Goal: Task Accomplishment & Management: Manage account settings

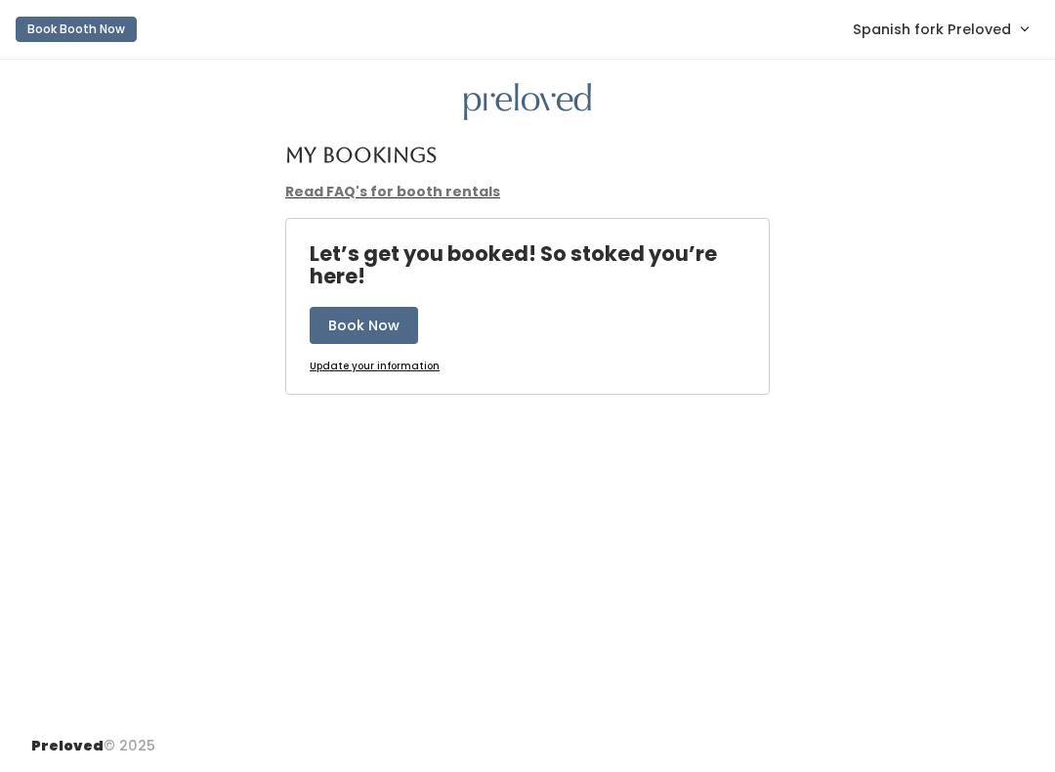
click at [937, 21] on span "Spanish fork Preloved" at bounding box center [932, 29] width 158 height 21
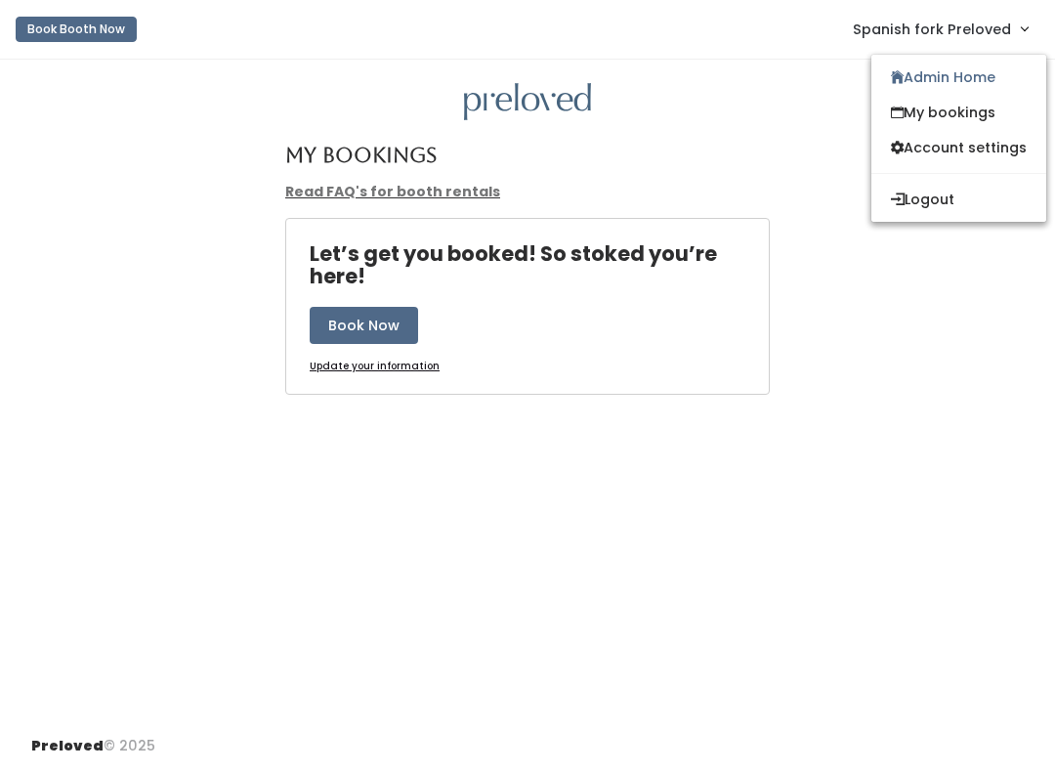
click at [919, 65] on link "Admin Home" at bounding box center [958, 77] width 175 height 35
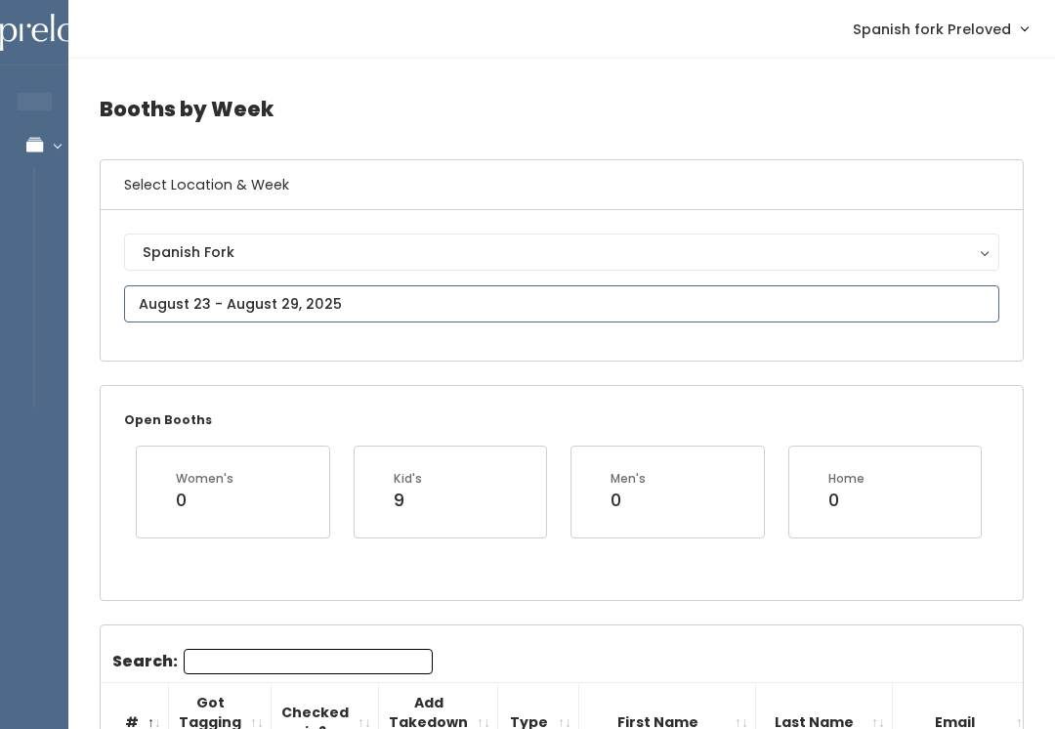
click at [408, 301] on input "text" at bounding box center [561, 303] width 875 height 37
type input "August 23 to August 29"
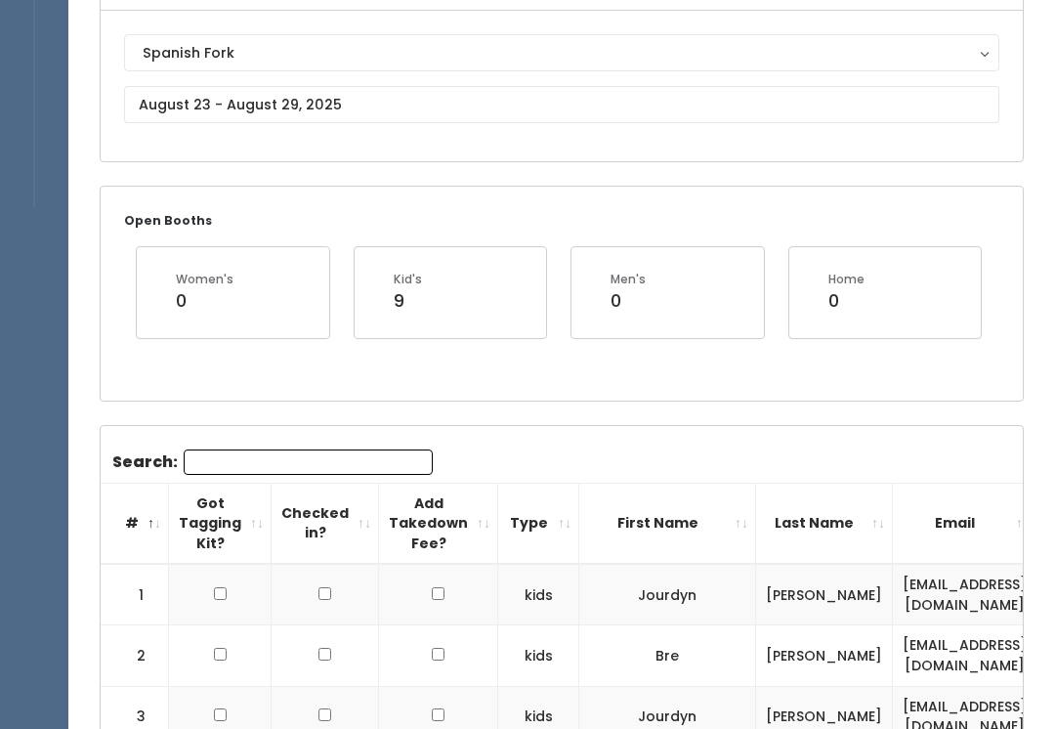
click at [347, 473] on input "Search:" at bounding box center [308, 462] width 249 height 25
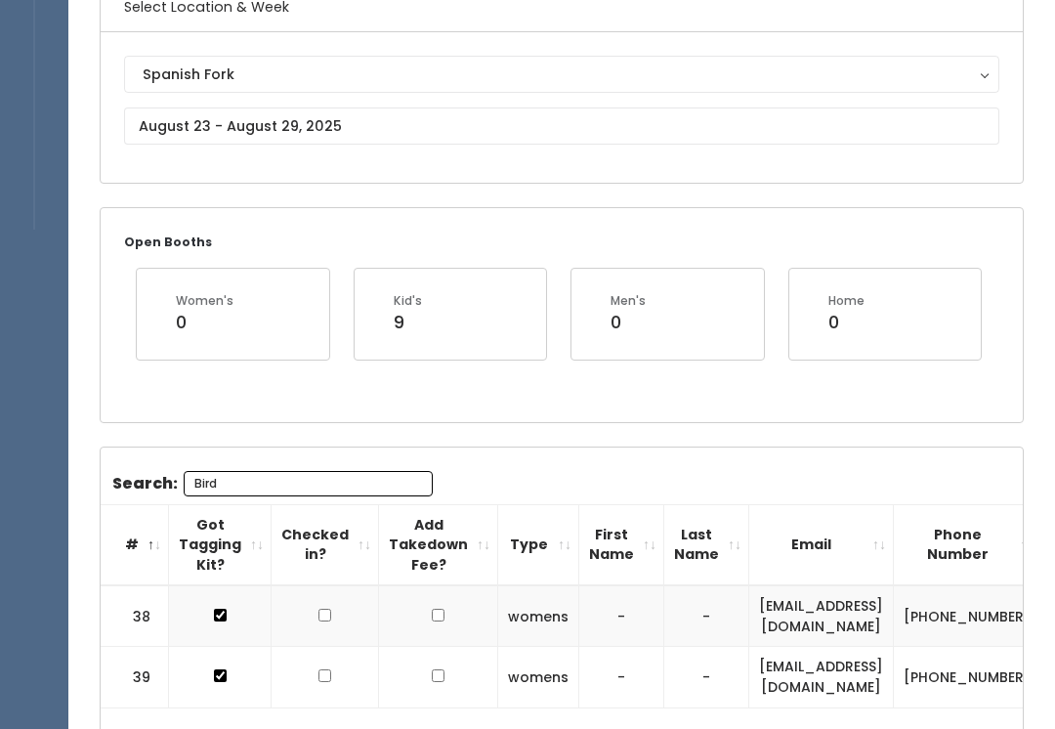
scroll to position [174, 0]
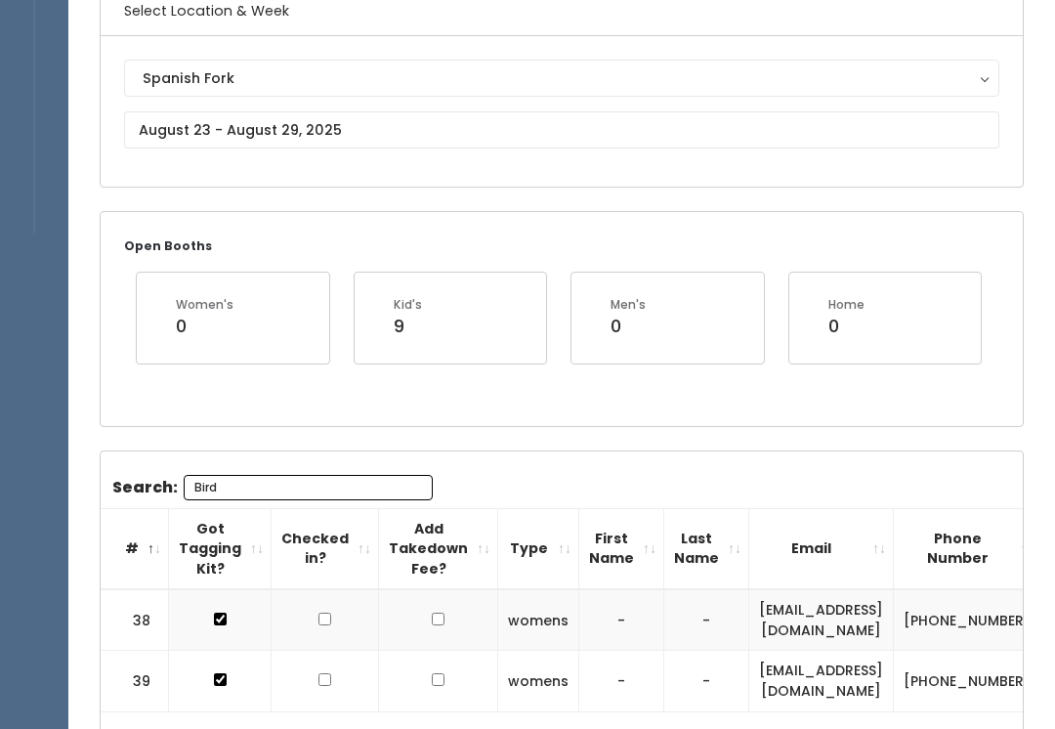
type input "Bird"
click at [440, 126] on input "text" at bounding box center [561, 129] width 875 height 37
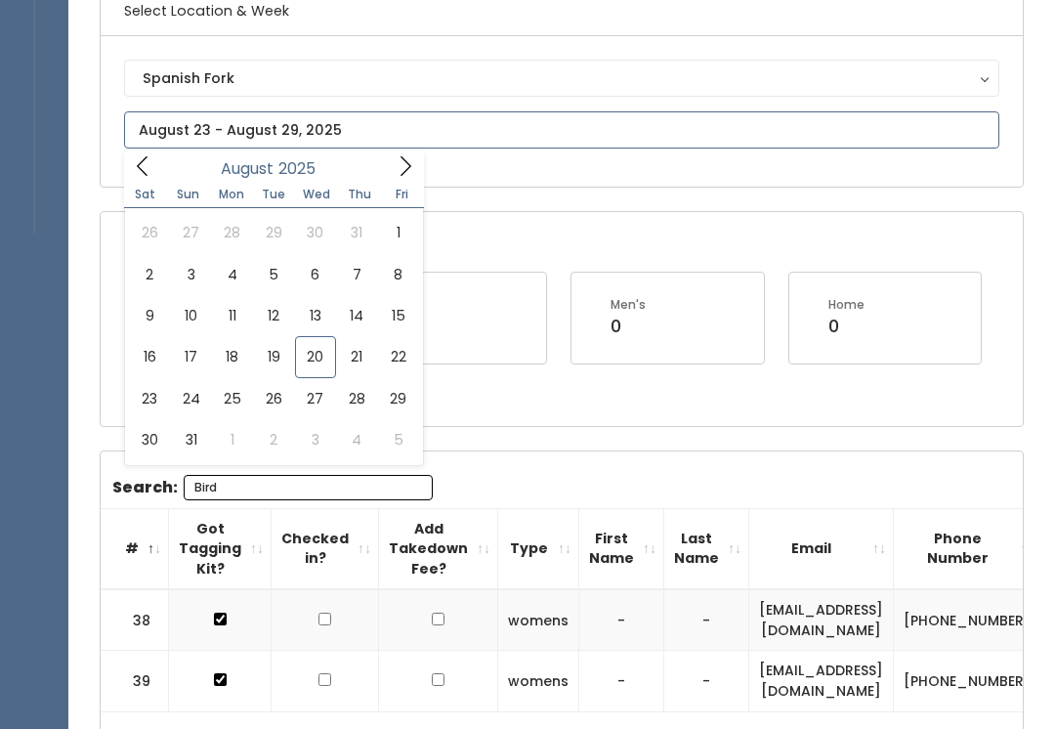
type input "[DATE] to [DATE]"
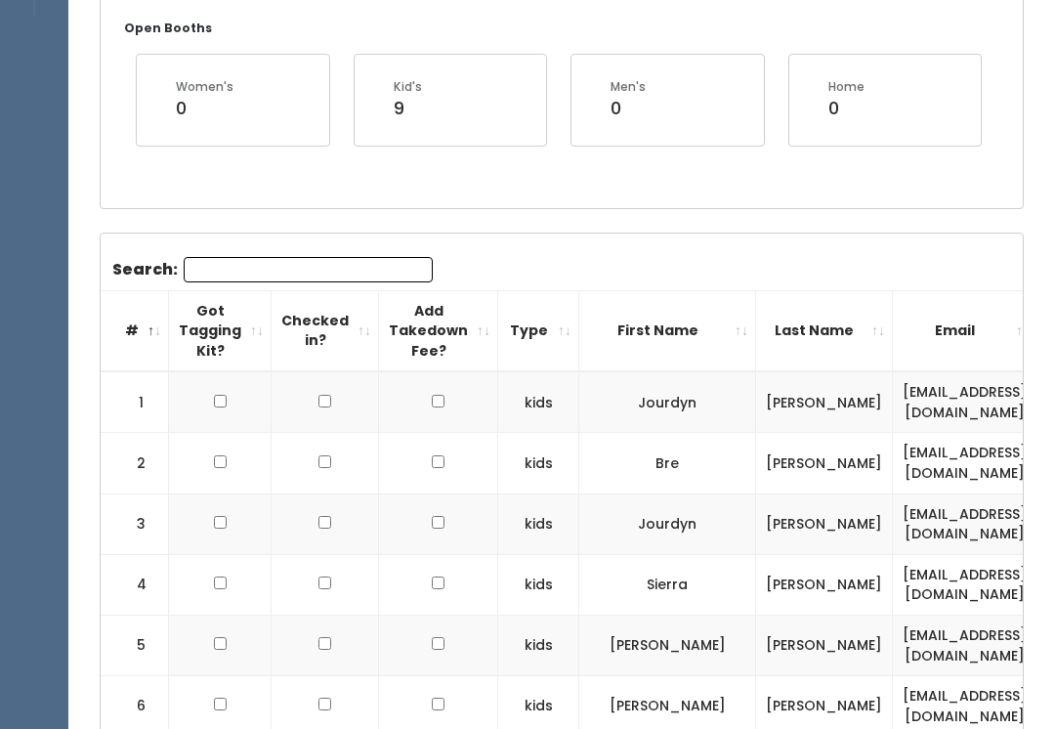
scroll to position [434, 0]
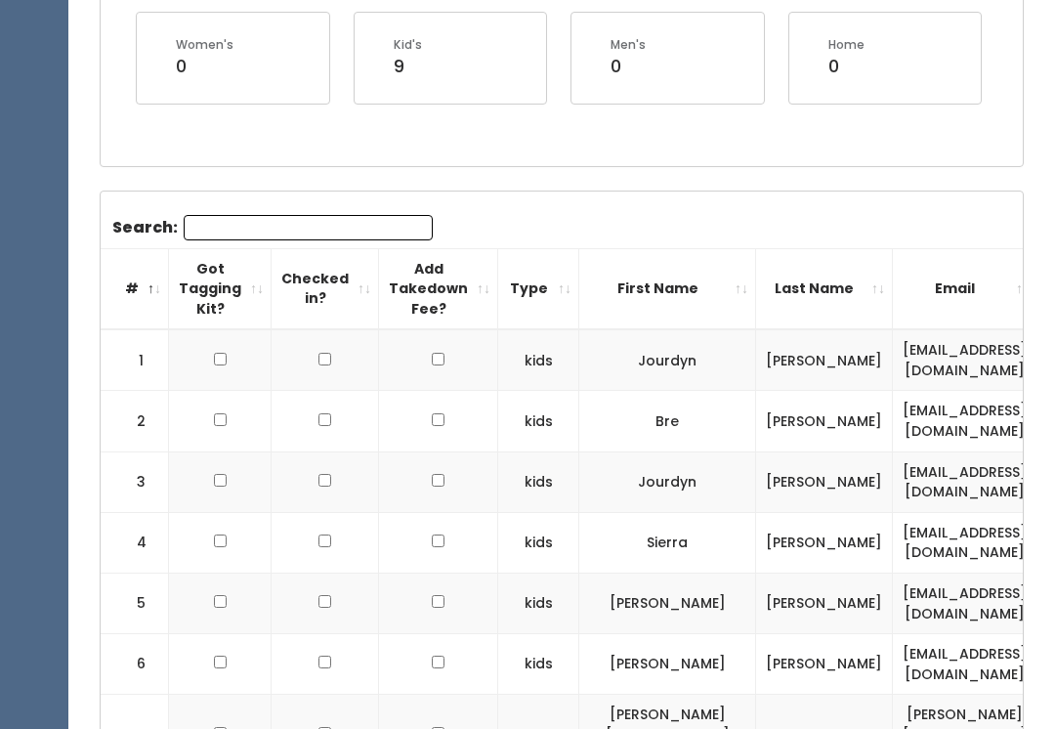
click at [302, 222] on input "Search:" at bounding box center [308, 227] width 249 height 25
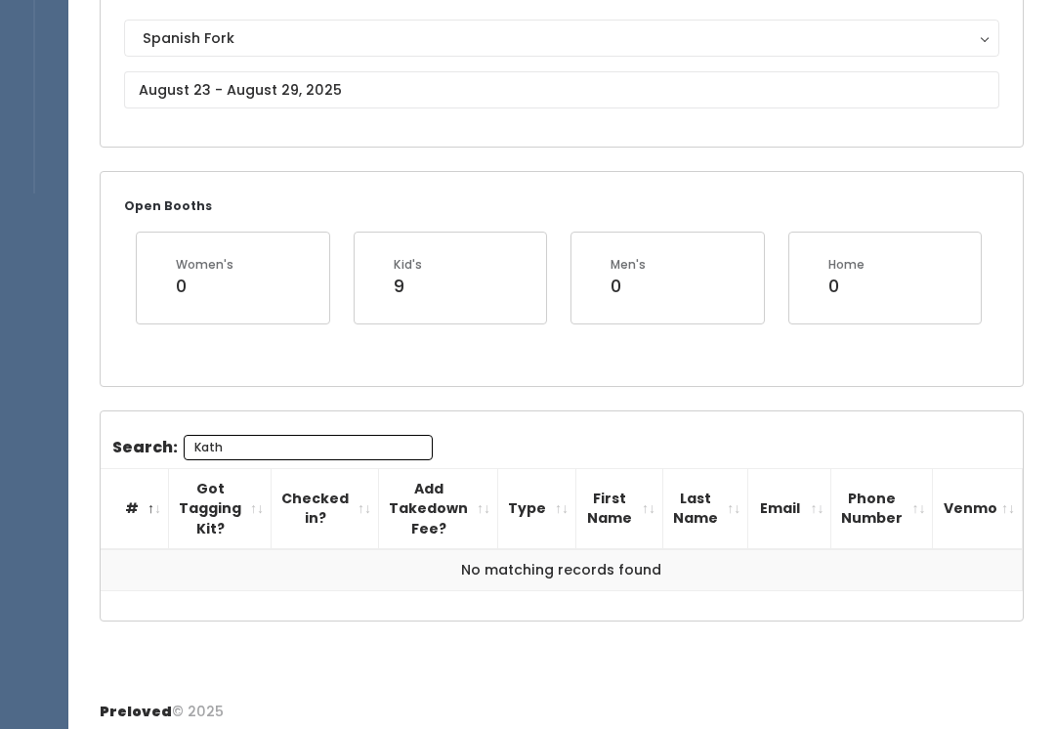
scroll to position [195, 0]
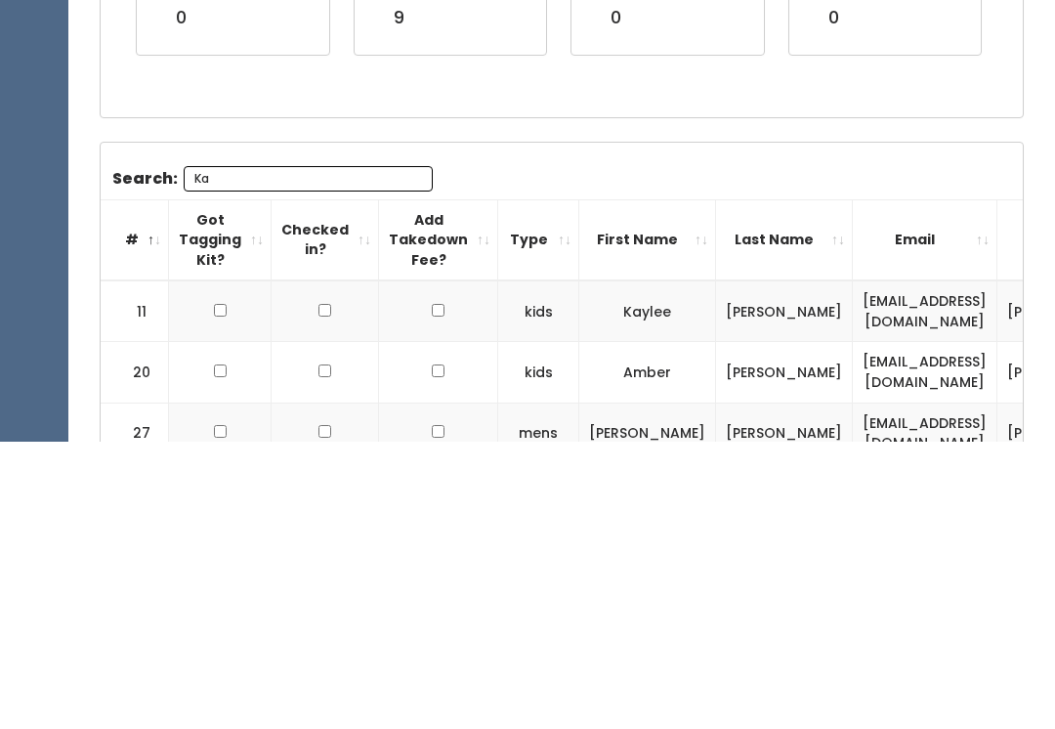
type input "K"
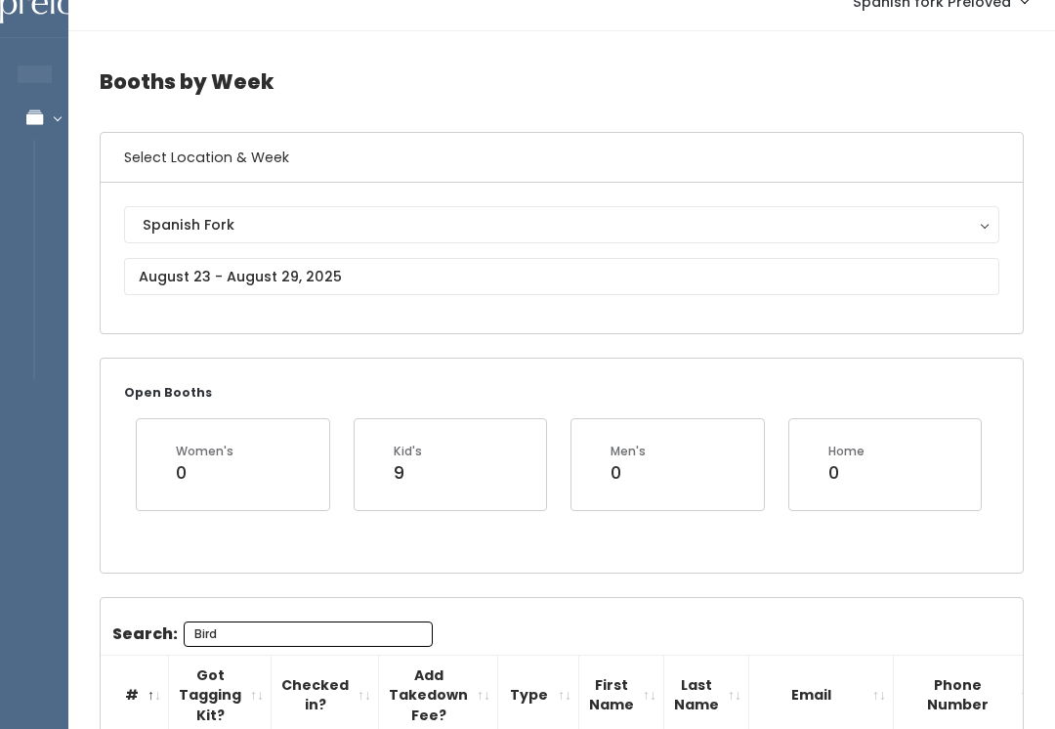
scroll to position [0, 0]
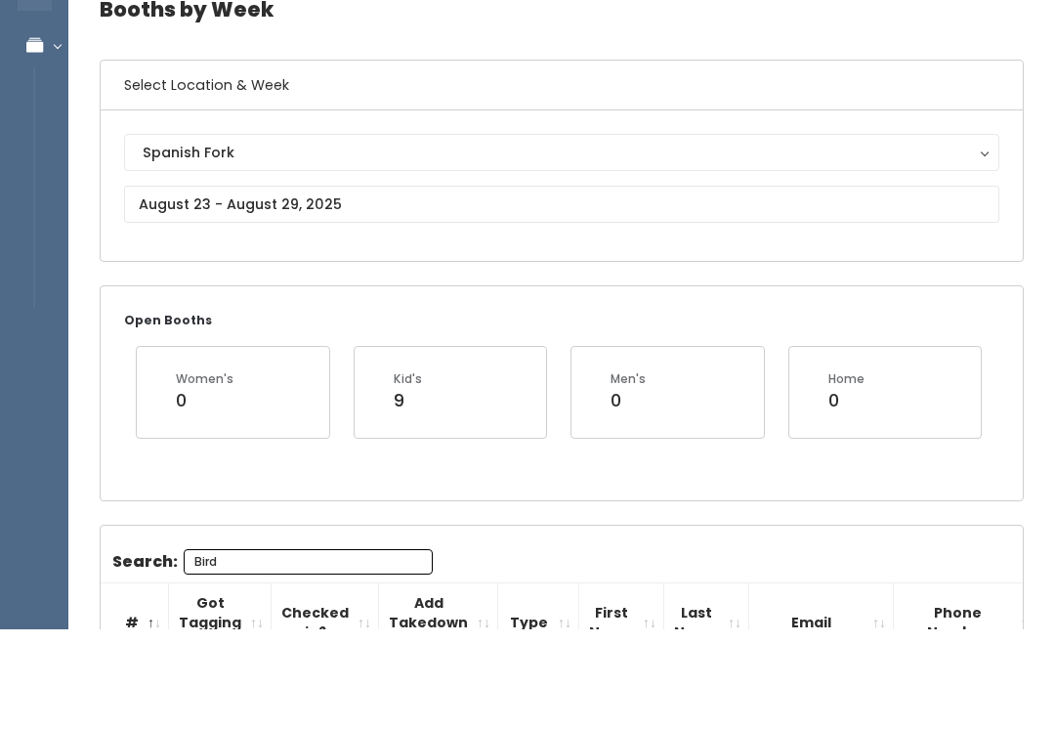
type input "Bird"
click at [399, 223] on body "EMPLOYEES Manage Bookings Booths by Week All Bookings Bookings with Booths Boot…" at bounding box center [527, 516] width 1055 height 1033
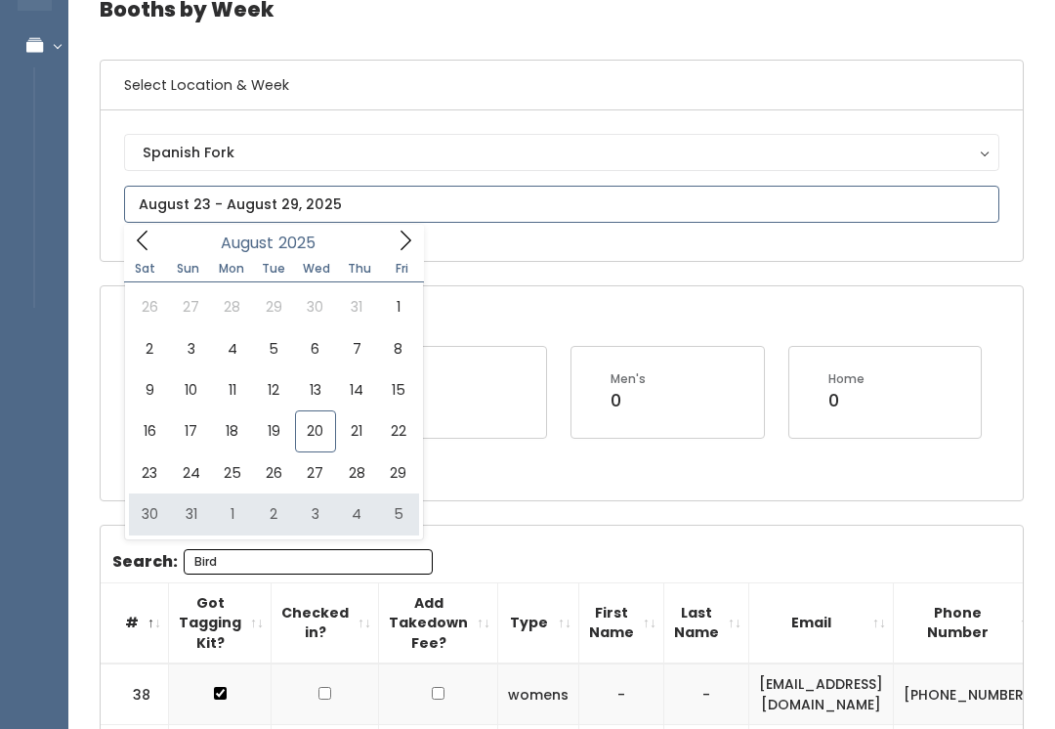
type input "August 30 to September 5"
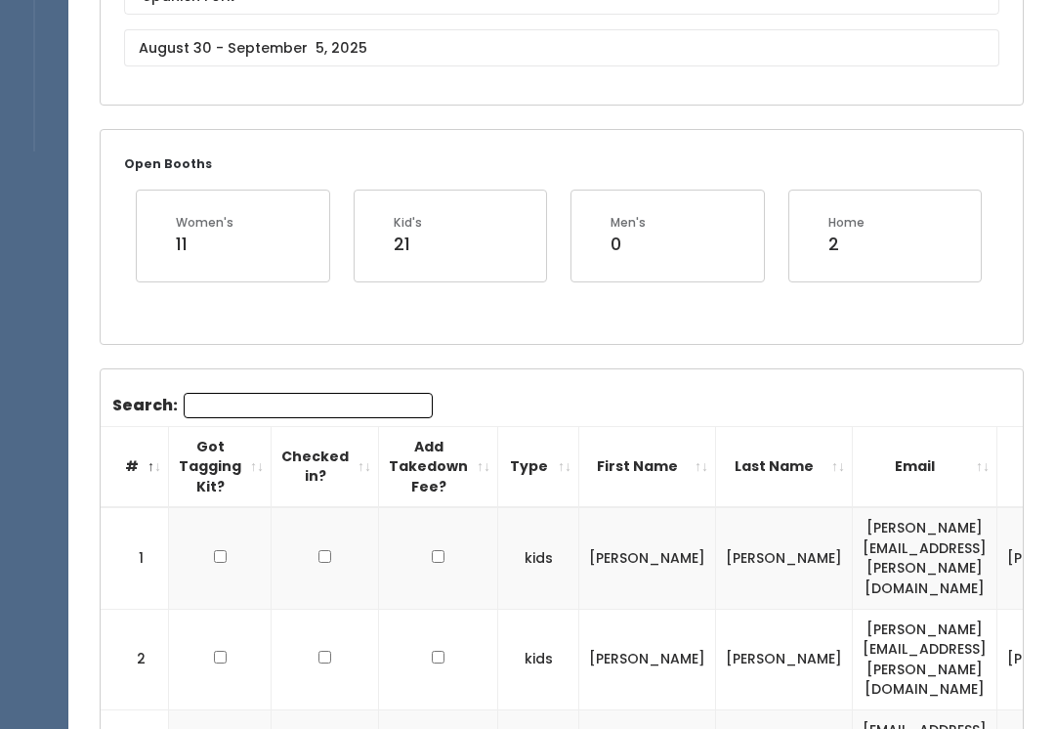
click at [341, 402] on input "Search:" at bounding box center [308, 406] width 249 height 25
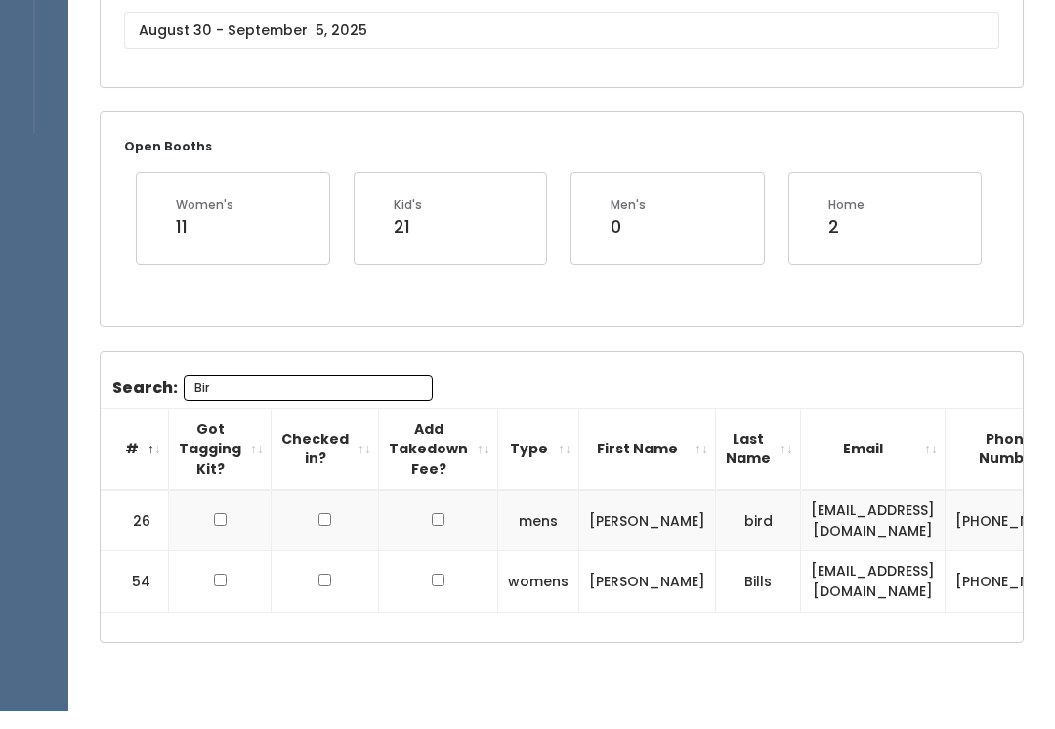
scroll to position [214, 0]
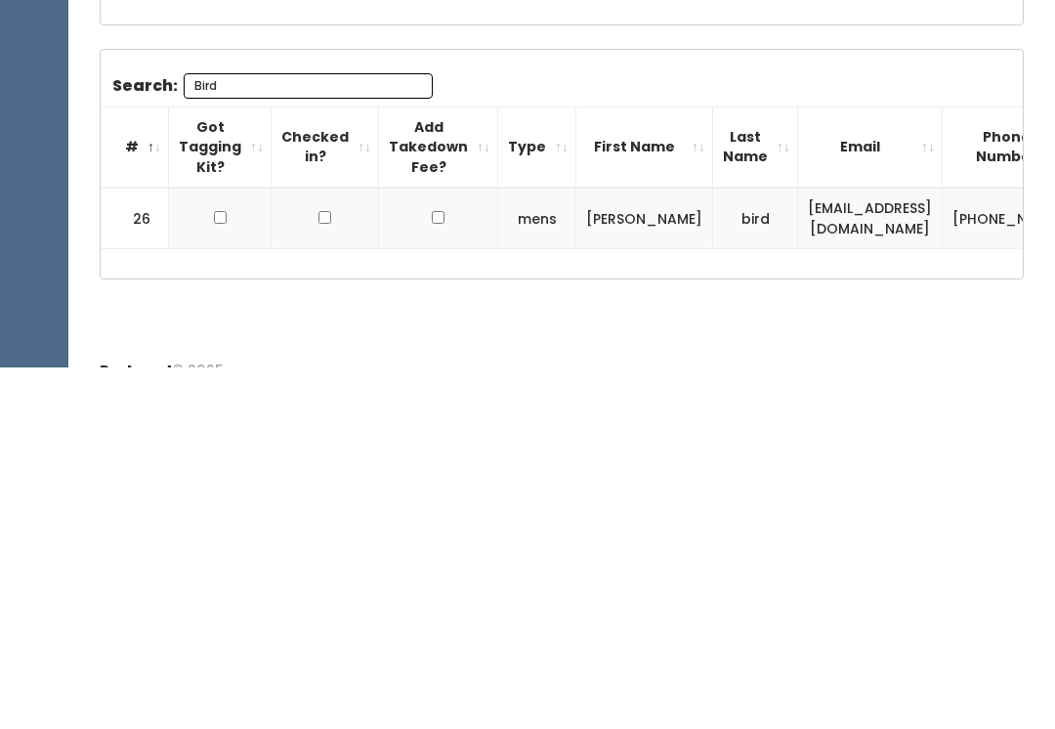
type input "Bird"
click at [197, 549] on td at bounding box center [220, 580] width 103 height 62
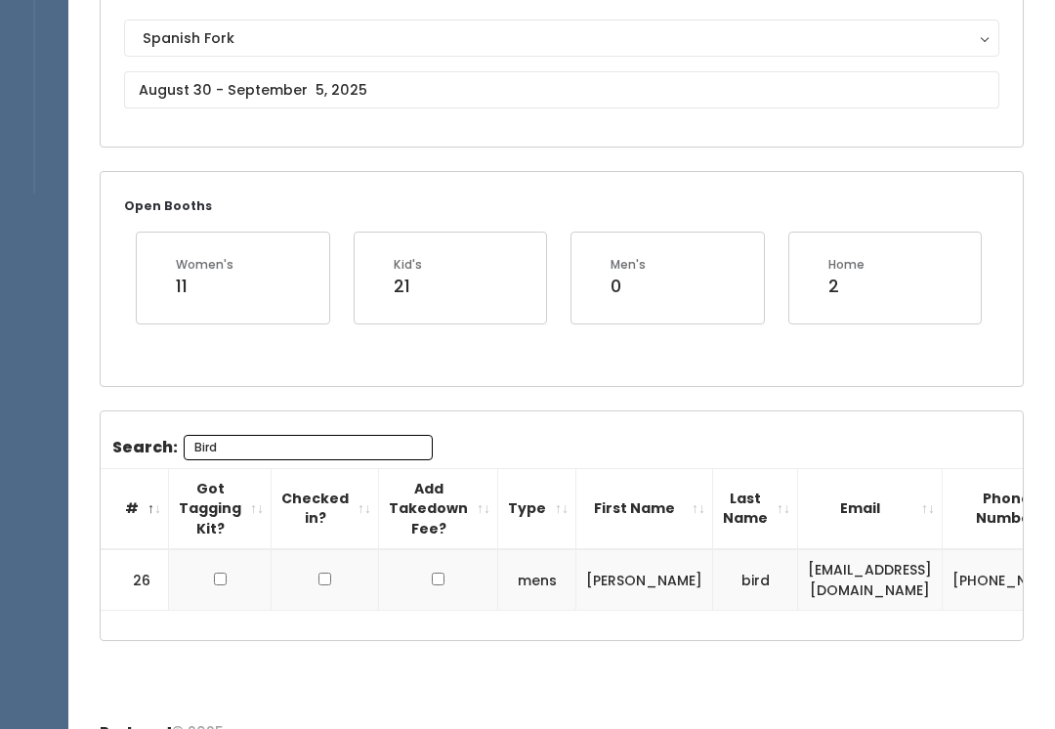
click at [287, 623] on div "Search: Bird # Got Tagging Kit? Checked in? Add Takedown Fee? Type First Name L…" at bounding box center [562, 526] width 922 height 230
click at [204, 579] on td at bounding box center [220, 580] width 103 height 62
click at [199, 590] on td at bounding box center [220, 580] width 103 height 62
click at [217, 572] on input "checkbox" at bounding box center [220, 578] width 13 height 13
checkbox input "true"
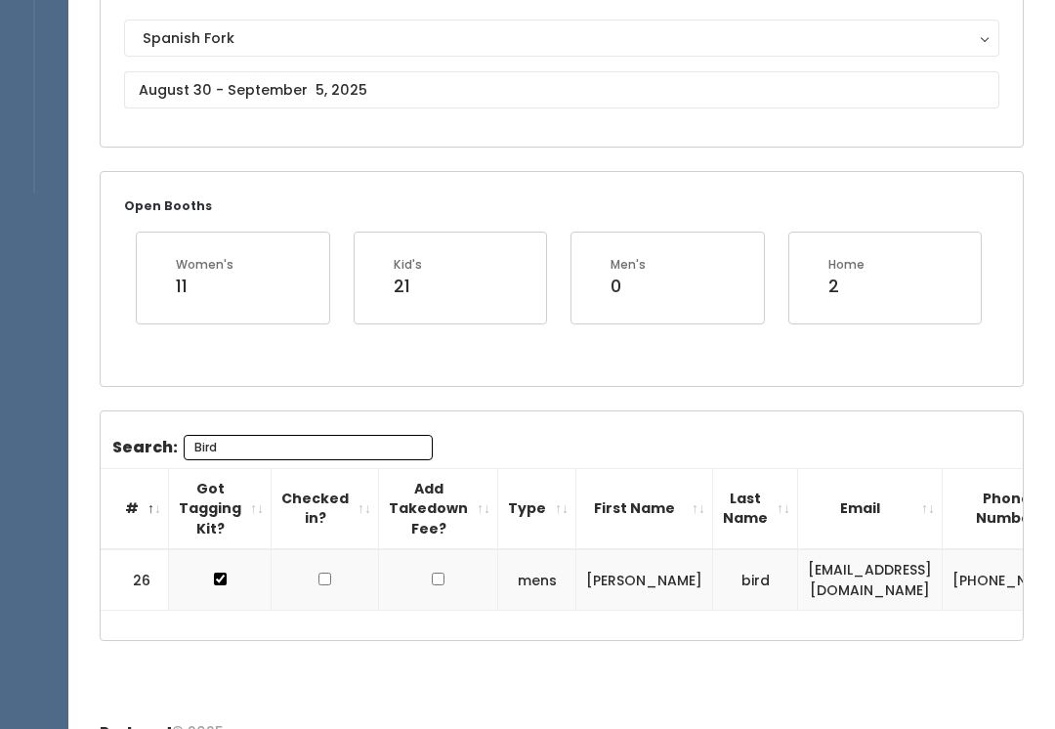
scroll to position [238, 0]
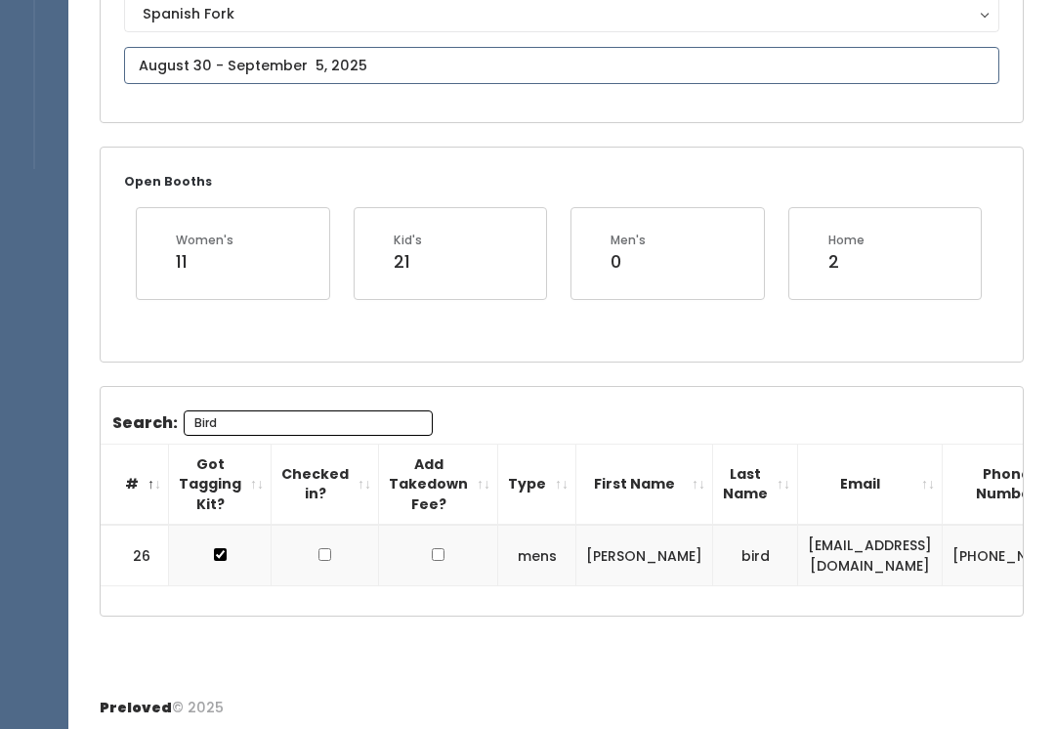
click at [280, 61] on input "text" at bounding box center [561, 65] width 875 height 37
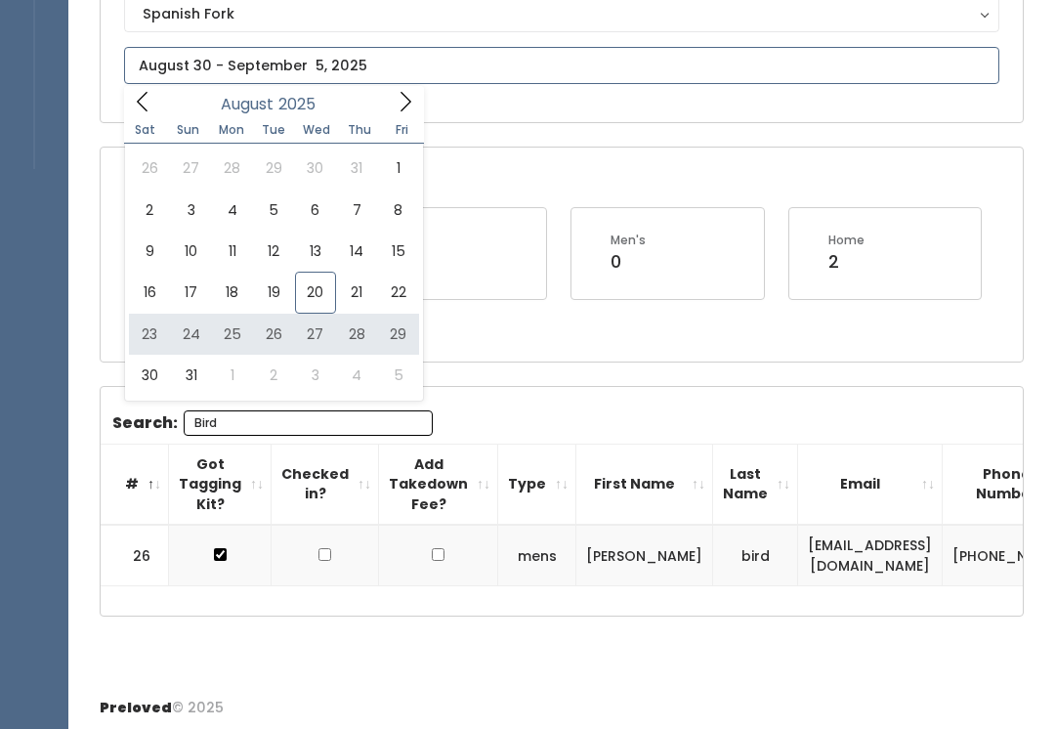
type input "[DATE] to [DATE]"
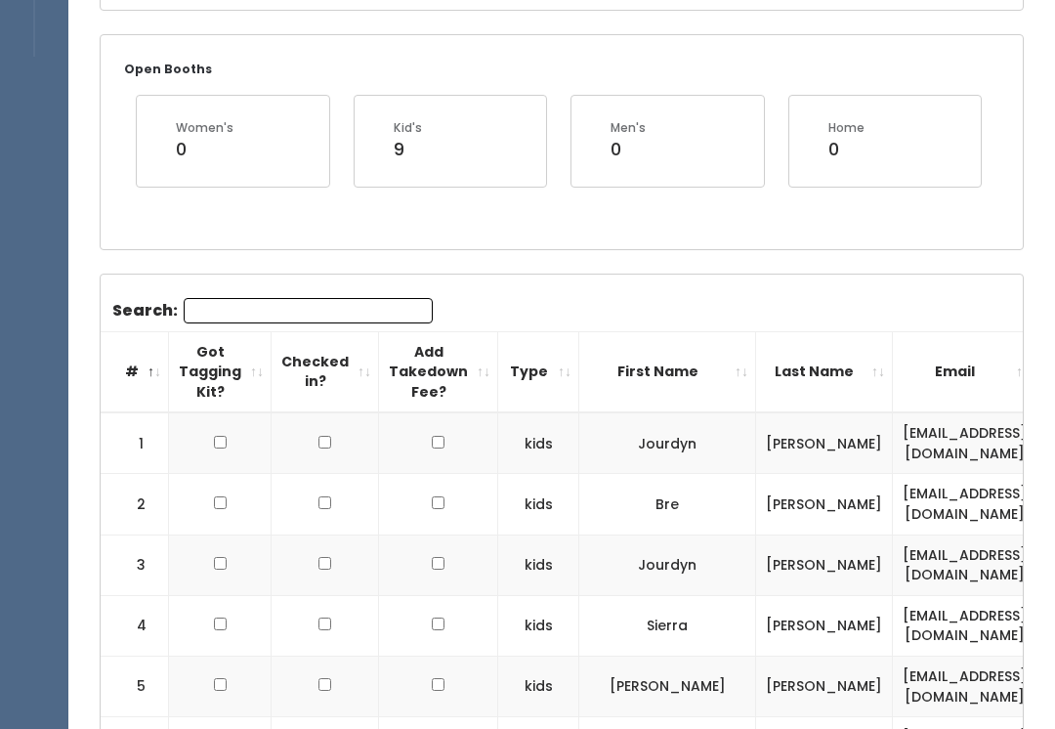
scroll to position [356, 0]
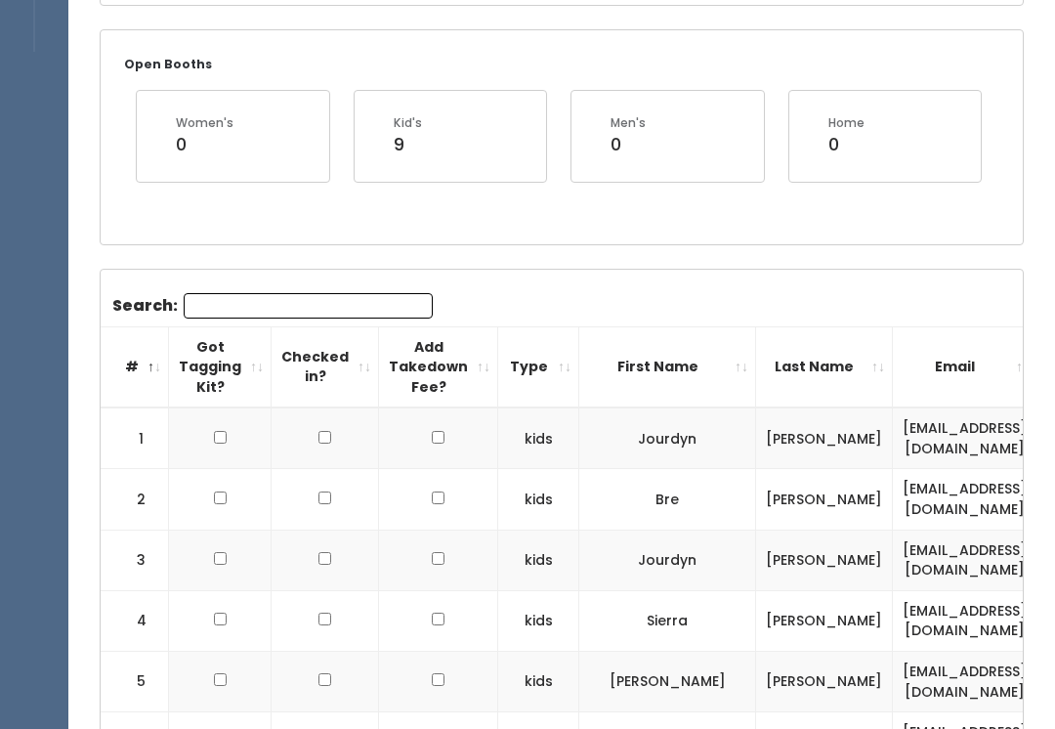
click at [275, 293] on input "Search:" at bounding box center [308, 305] width 249 height 25
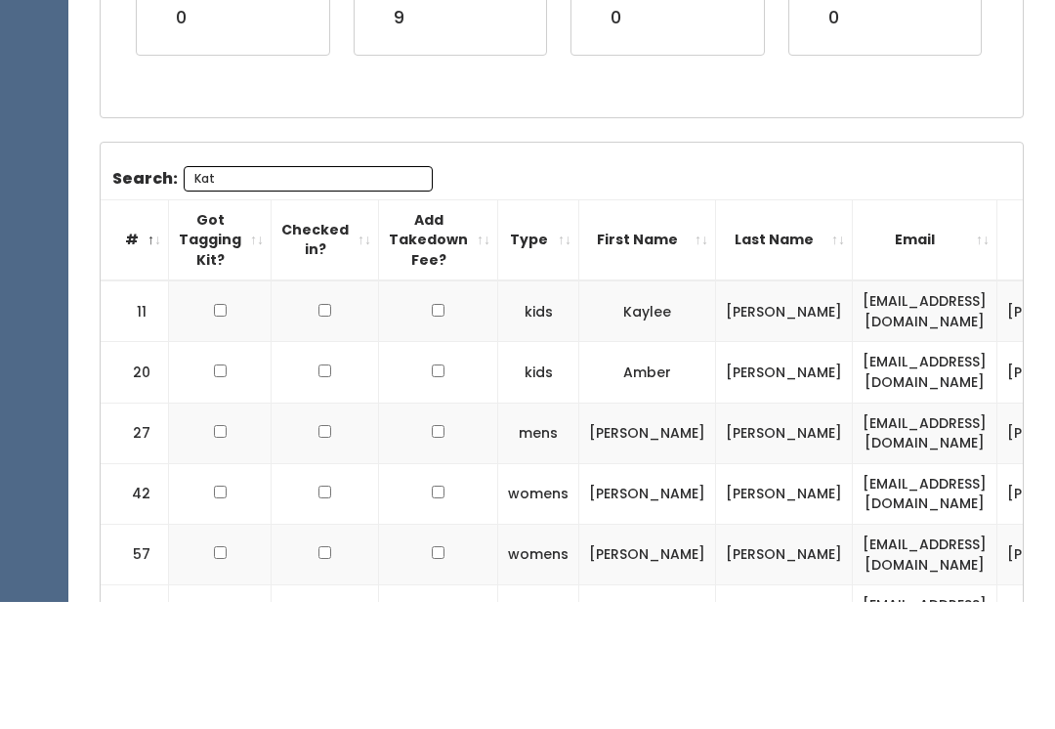
scroll to position [214, 0]
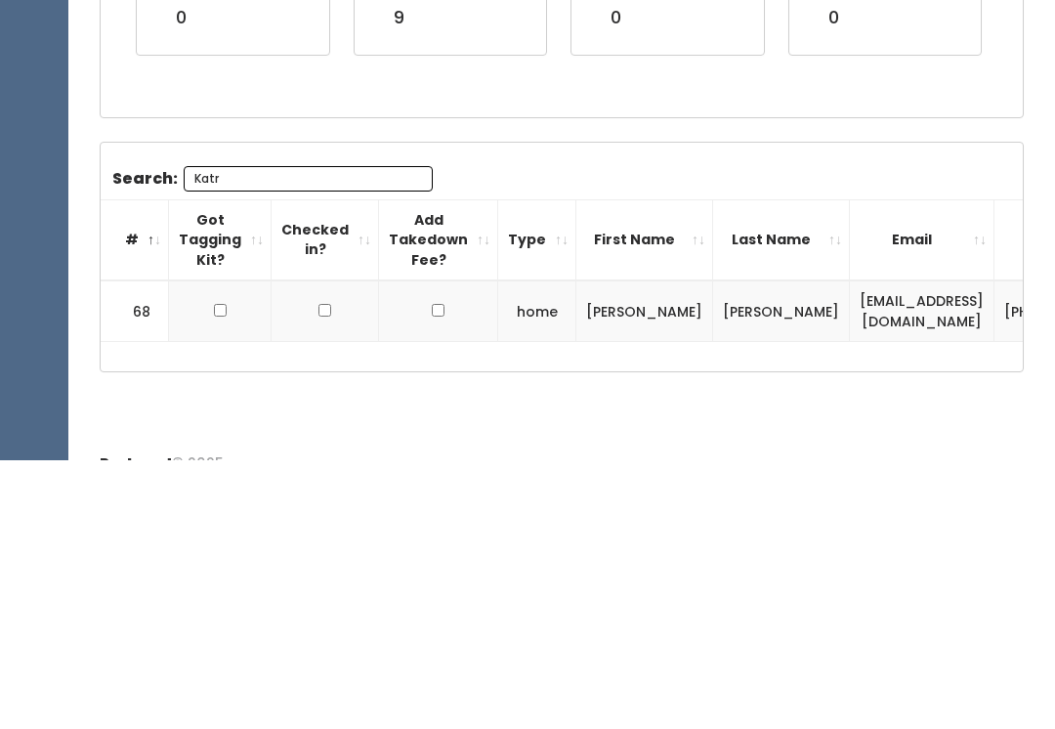
type input "Katr"
click at [223, 572] on input "checkbox" at bounding box center [220, 578] width 13 height 13
checkbox input "true"
